Goal: Task Accomplishment & Management: Use online tool/utility

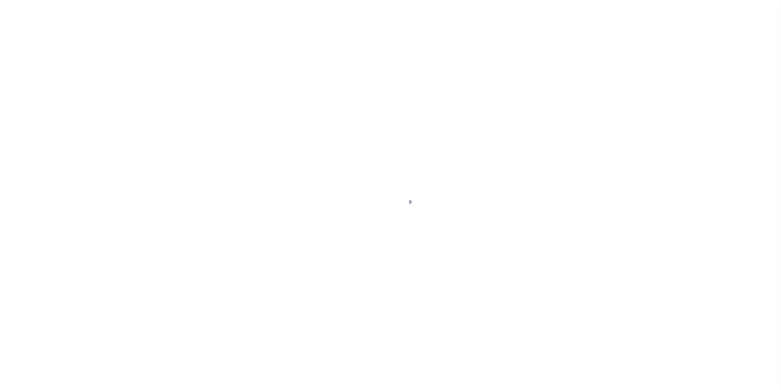
scroll to position [8, 0]
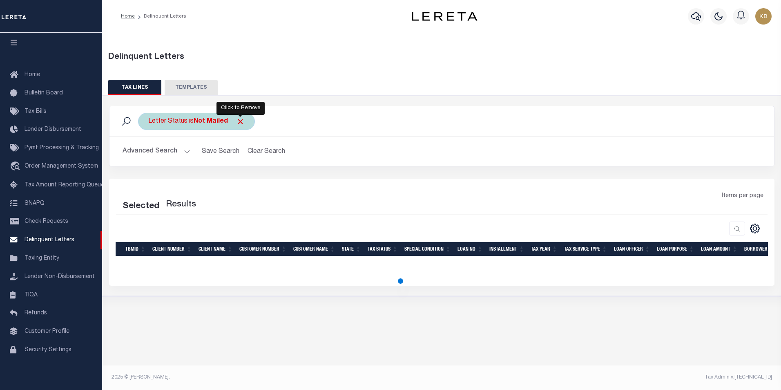
click at [244, 123] on span "Click to Remove" at bounding box center [240, 121] width 9 height 9
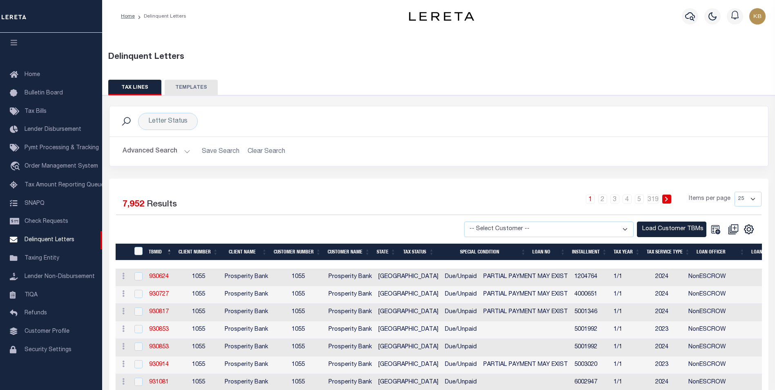
click at [185, 149] on button "Advanced Search" at bounding box center [157, 151] width 68 height 16
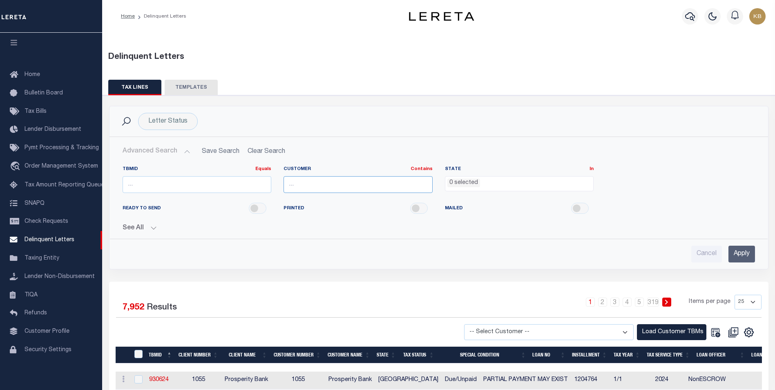
click at [344, 185] on input "text" at bounding box center [358, 184] width 149 height 17
type input "Renovo"
click at [722, 178] on div "TBMID Equals Equals Is Not Equal To Is Greater Than Is Less Than Customer Conta…" at bounding box center [438, 183] width 645 height 34
click at [737, 252] on input "Apply" at bounding box center [741, 254] width 27 height 17
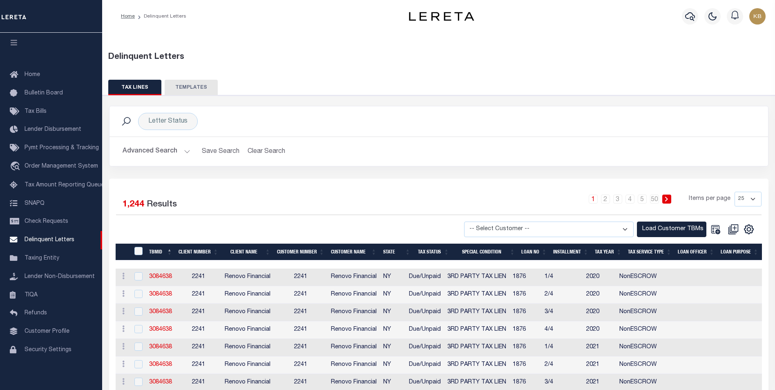
click at [621, 226] on select "-- Select Customer -- Accumatch - Refunds All In Credit Union Amarillo National…" at bounding box center [549, 229] width 170 height 16
select select "2241"
click at [472, 221] on select "-- Select Customer -- Accumatch - Refunds All In Credit Union Amarillo National…" at bounding box center [549, 229] width 170 height 16
click at [644, 229] on button "Load Customer TBMs" at bounding box center [671, 229] width 69 height 16
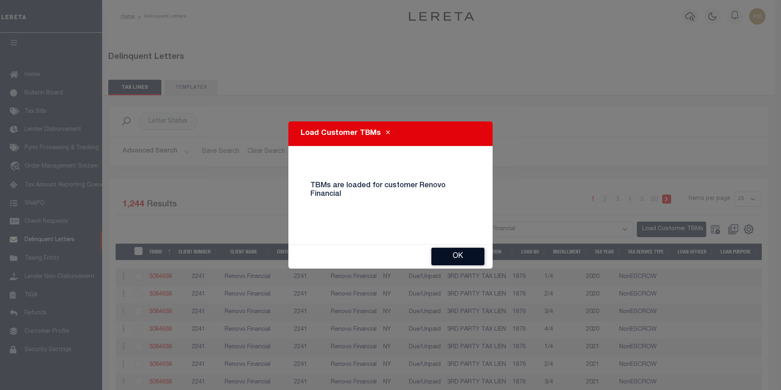
click at [439, 257] on button "Ok" at bounding box center [457, 257] width 53 height 18
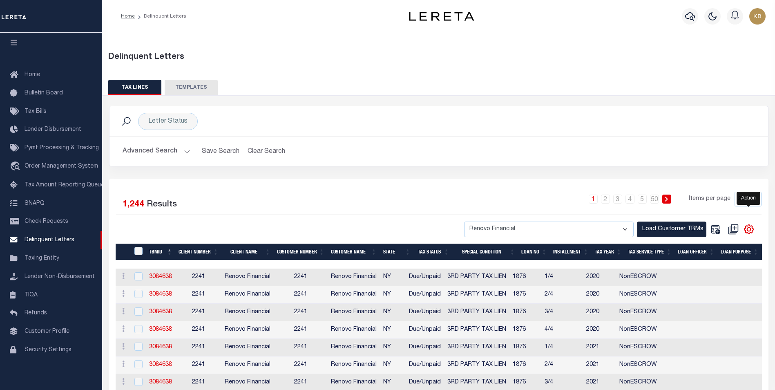
click at [749, 232] on icon "" at bounding box center [749, 229] width 11 height 11
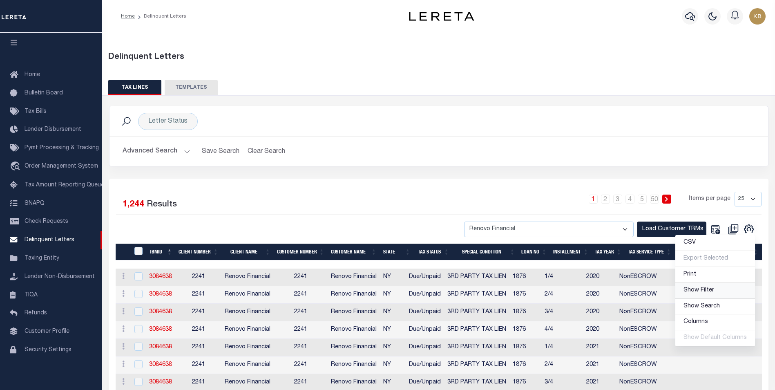
click at [703, 289] on span "Show Filter" at bounding box center [699, 290] width 31 height 6
select select
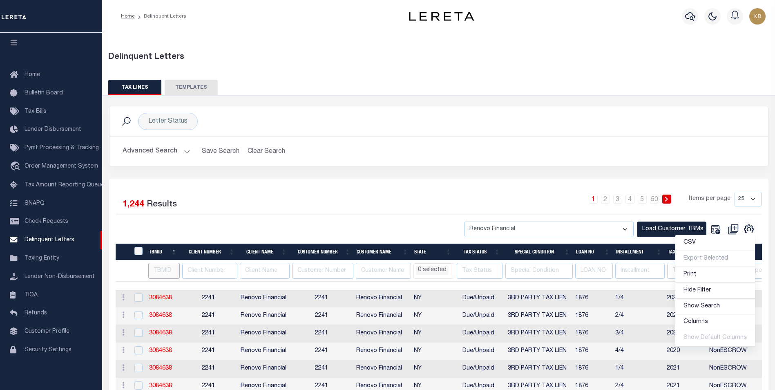
click at [165, 274] on input "number" at bounding box center [163, 271] width 31 height 16
type input "3389"
select select
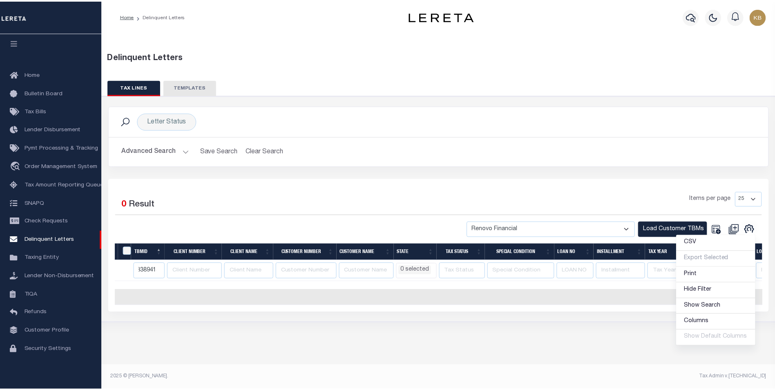
scroll to position [0, 5]
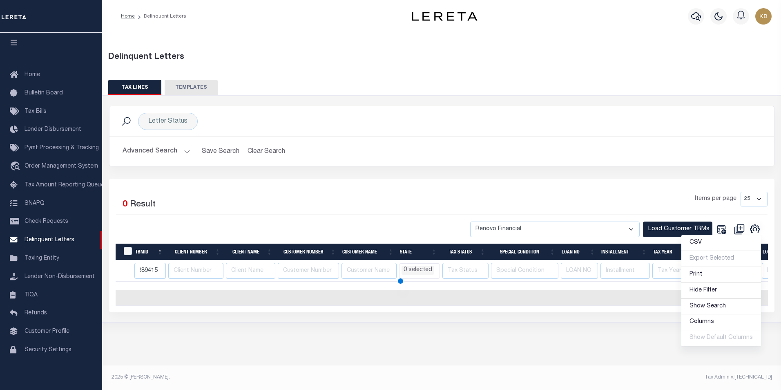
type input "3389415"
select select
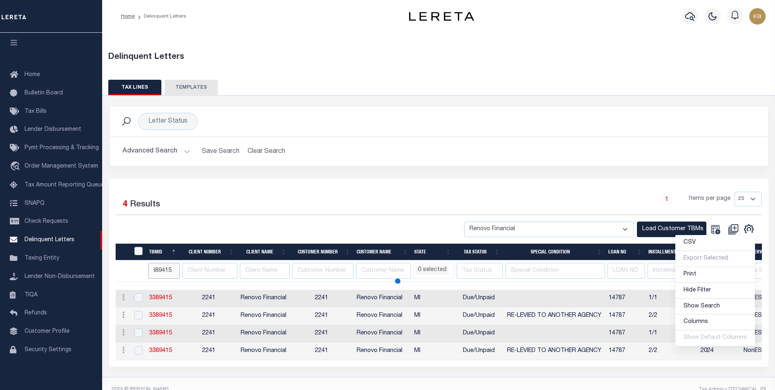
select select
click at [205, 222] on div at bounding box center [277, 229] width 323 height 16
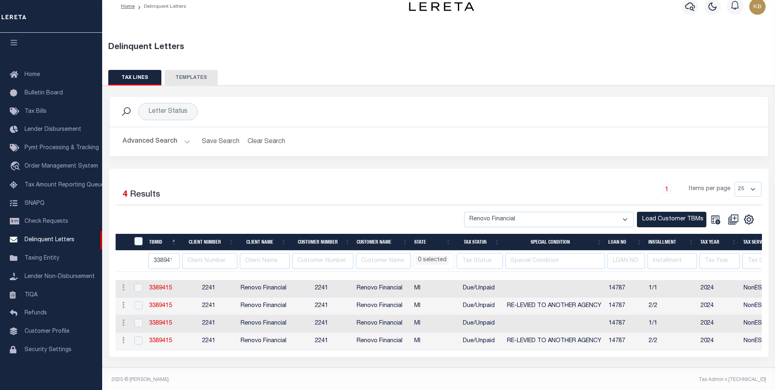
scroll to position [20, 0]
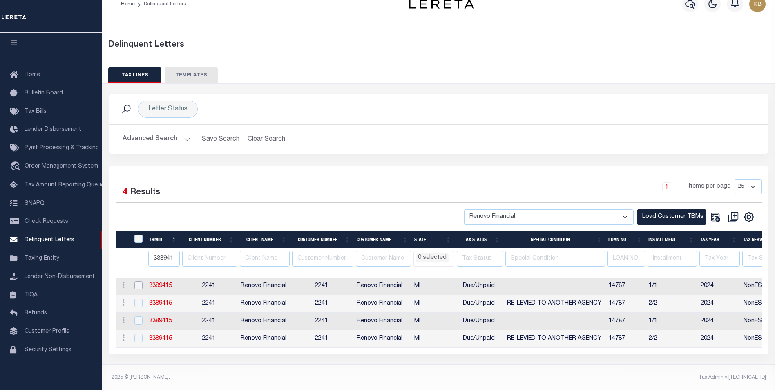
click at [138, 281] on input "checkbox" at bounding box center [138, 285] width 8 height 8
checkbox input "true"
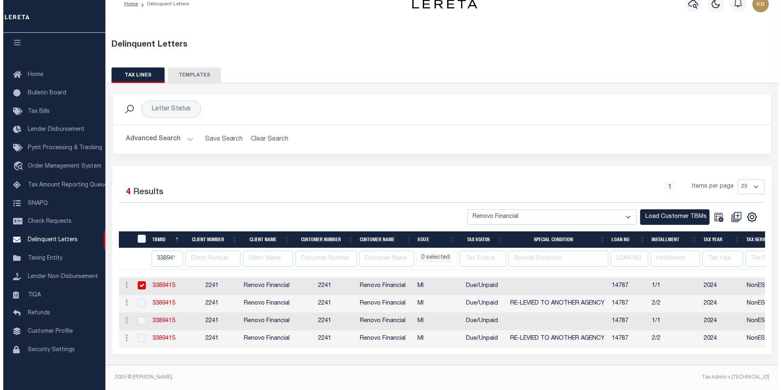
scroll to position [18, 0]
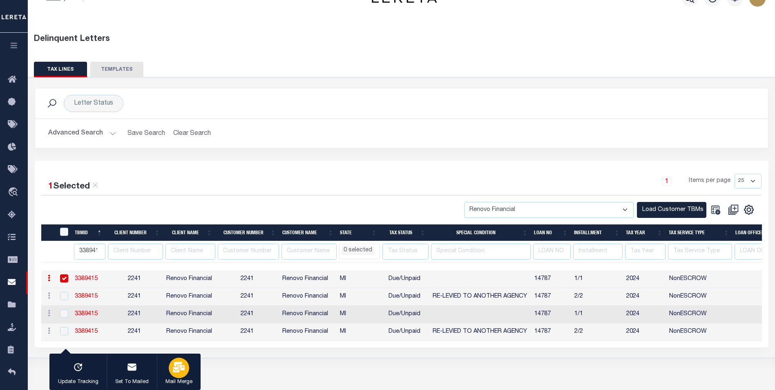
click at [177, 372] on icon "button" at bounding box center [179, 367] width 12 height 11
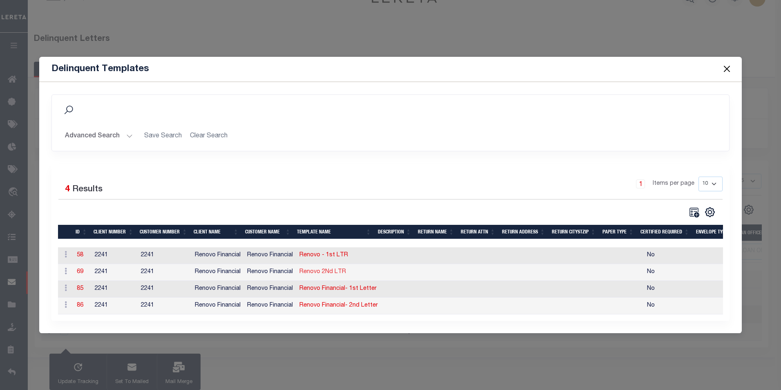
click at [320, 270] on link "Renovo 2Nd LTR" at bounding box center [322, 272] width 47 height 6
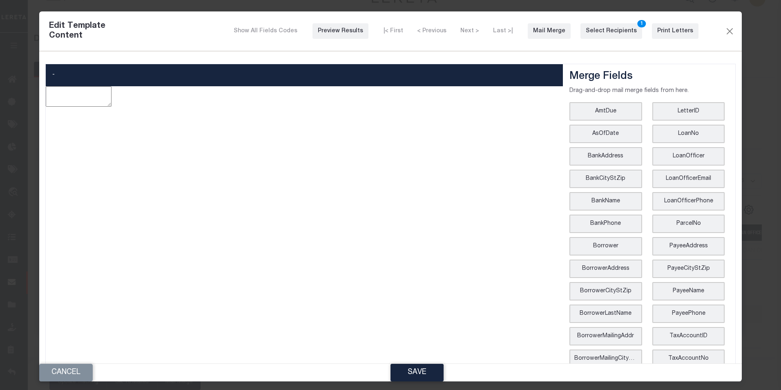
type textarea "<p><img src="data:image/png;base64,iVBORw0KGgoAAAANSUhEUgAAAIQAAAAiCAIAAAARY+YD…"
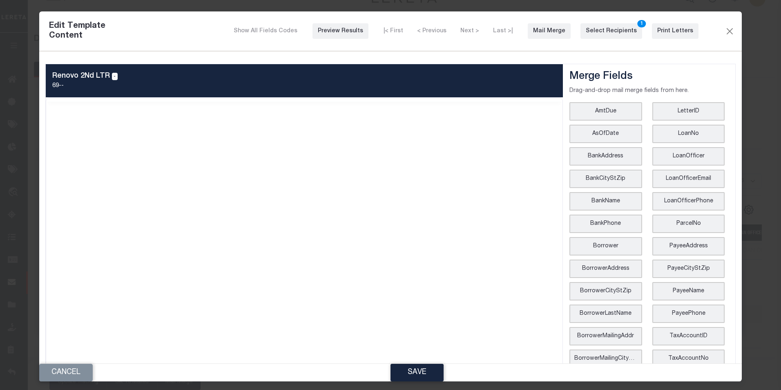
scroll to position [0, 0]
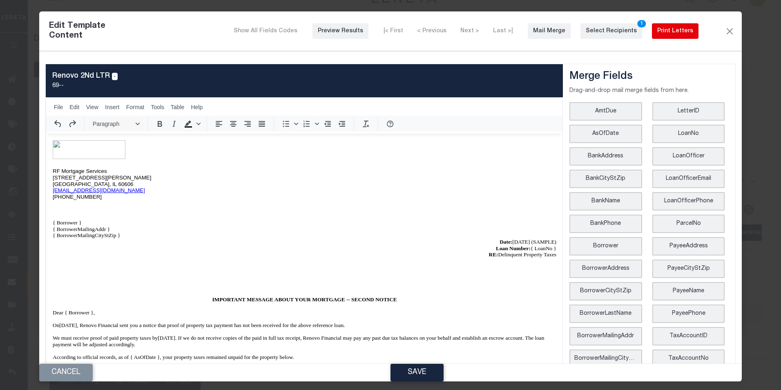
click at [676, 32] on div "Print Letters" at bounding box center [675, 31] width 36 height 9
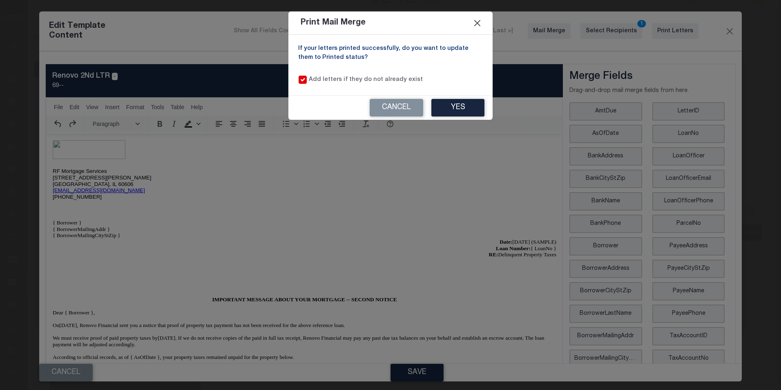
click at [479, 23] on button "Close" at bounding box center [477, 23] width 11 height 11
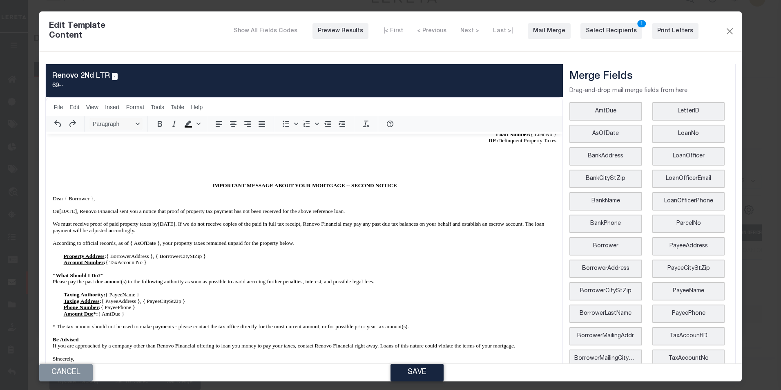
scroll to position [116, 0]
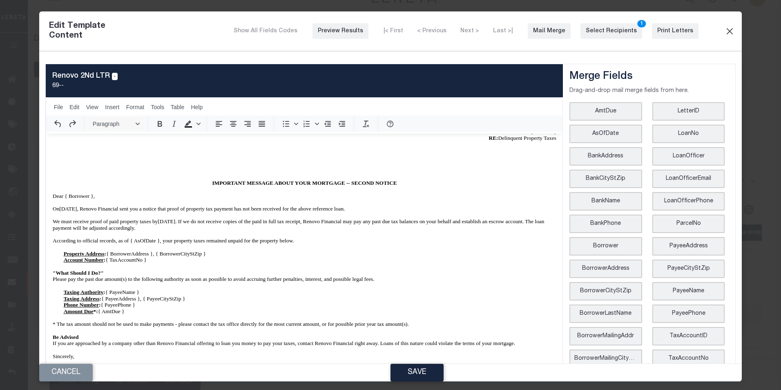
click at [725, 33] on button "Close" at bounding box center [730, 31] width 10 height 11
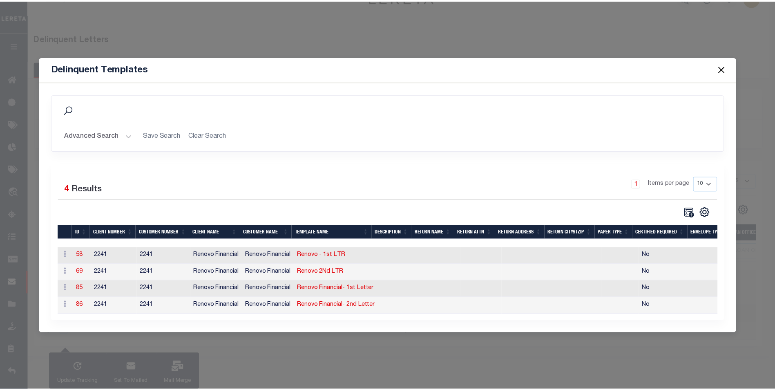
scroll to position [0, 0]
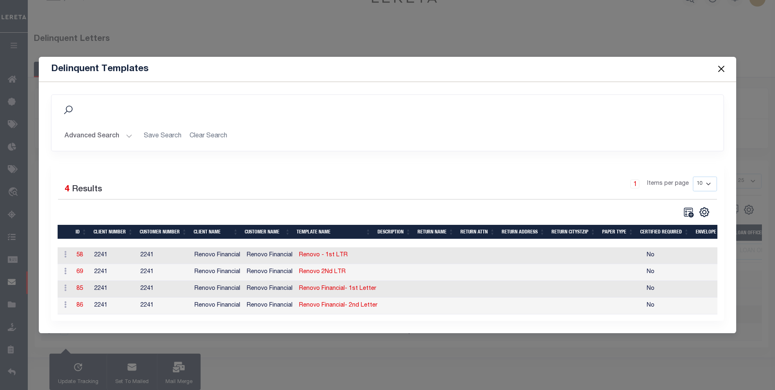
click at [726, 65] on button "Close" at bounding box center [721, 69] width 11 height 11
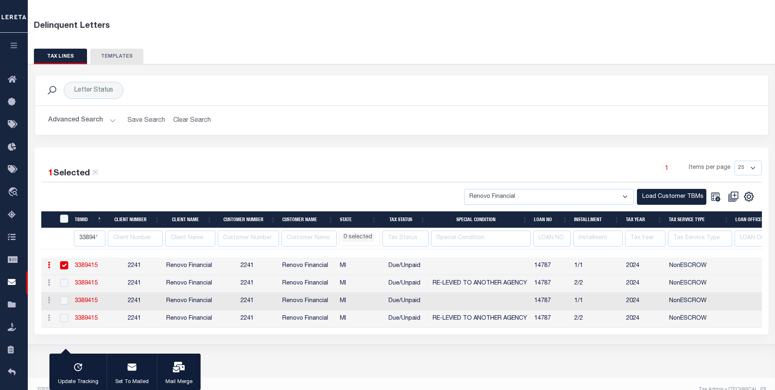
scroll to position [43, 0]
